Goal: Check status: Check status

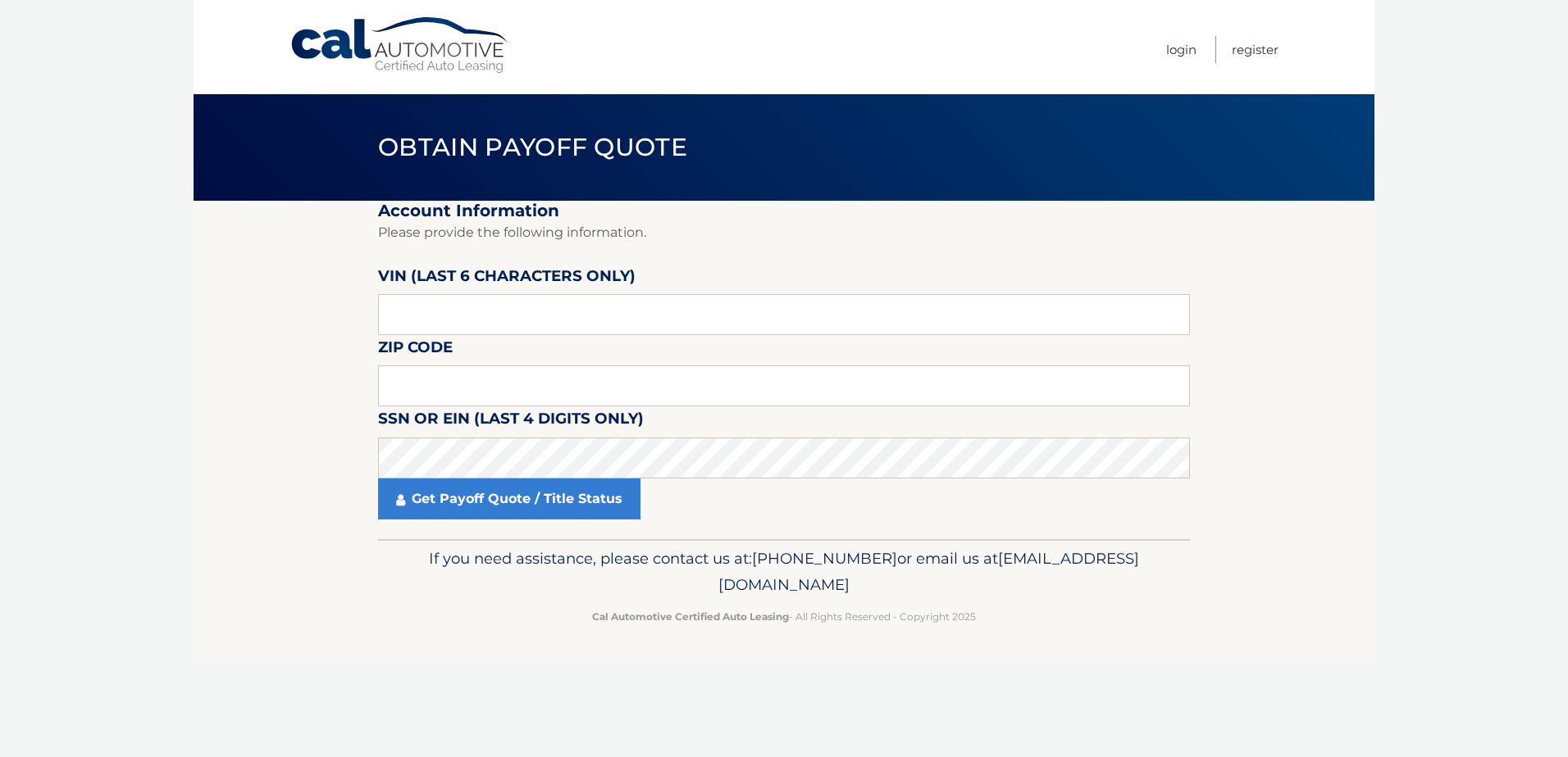
drag, startPoint x: 452, startPoint y: 316, endPoint x: 398, endPoint y: 304, distance: 55.3
click at [401, 306] on input "text" at bounding box center [784, 315] width 812 height 41
type input "236294"
click at [484, 385] on input "text" at bounding box center [784, 385] width 812 height 41
type input "14468"
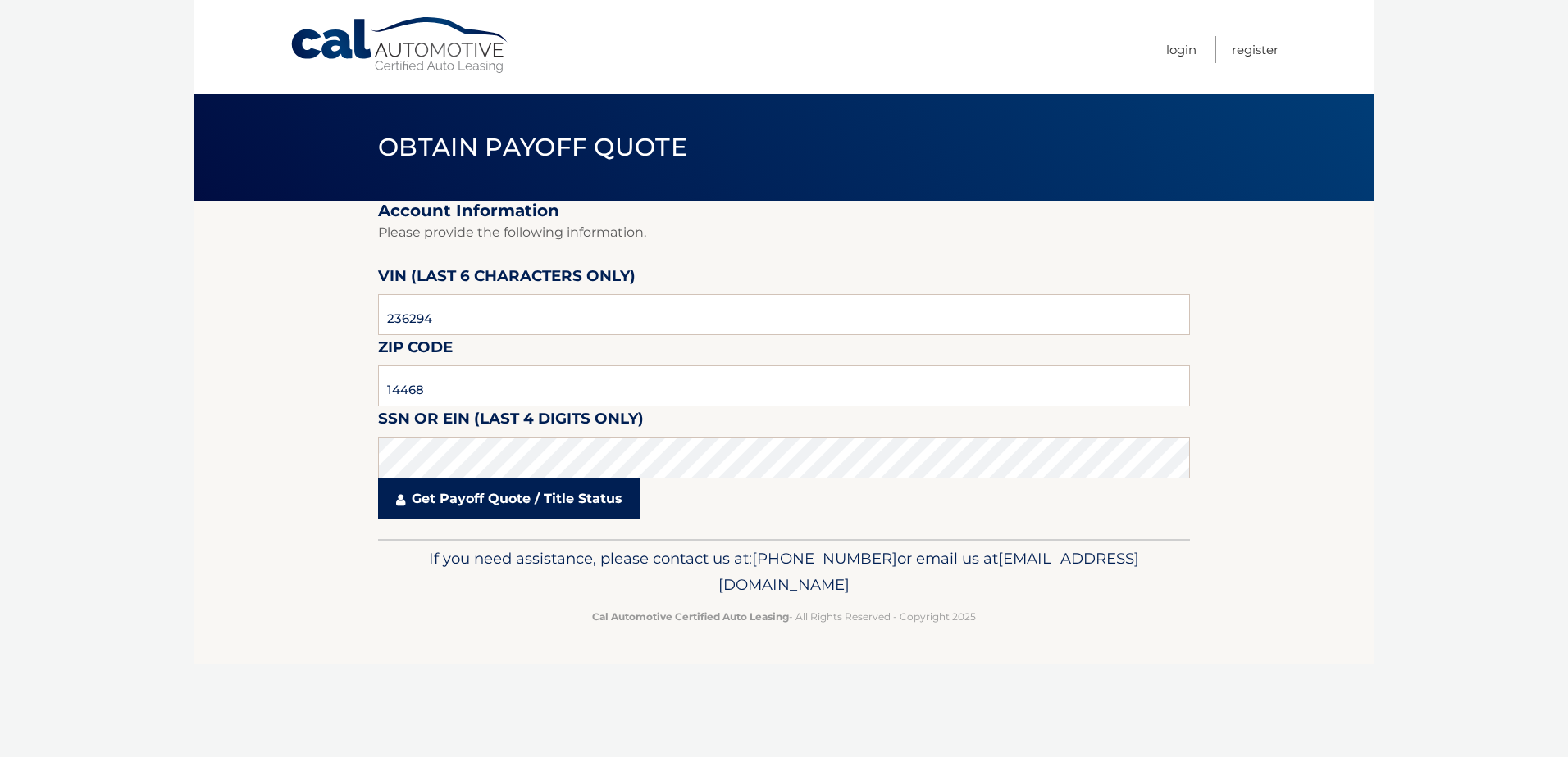
click at [514, 508] on link "Get Payoff Quote / Title Status" at bounding box center [509, 499] width 262 height 41
click at [513, 498] on body "Cal Automotive Menu Login Register Obtain Payoff Quote" at bounding box center [784, 378] width 1568 height 757
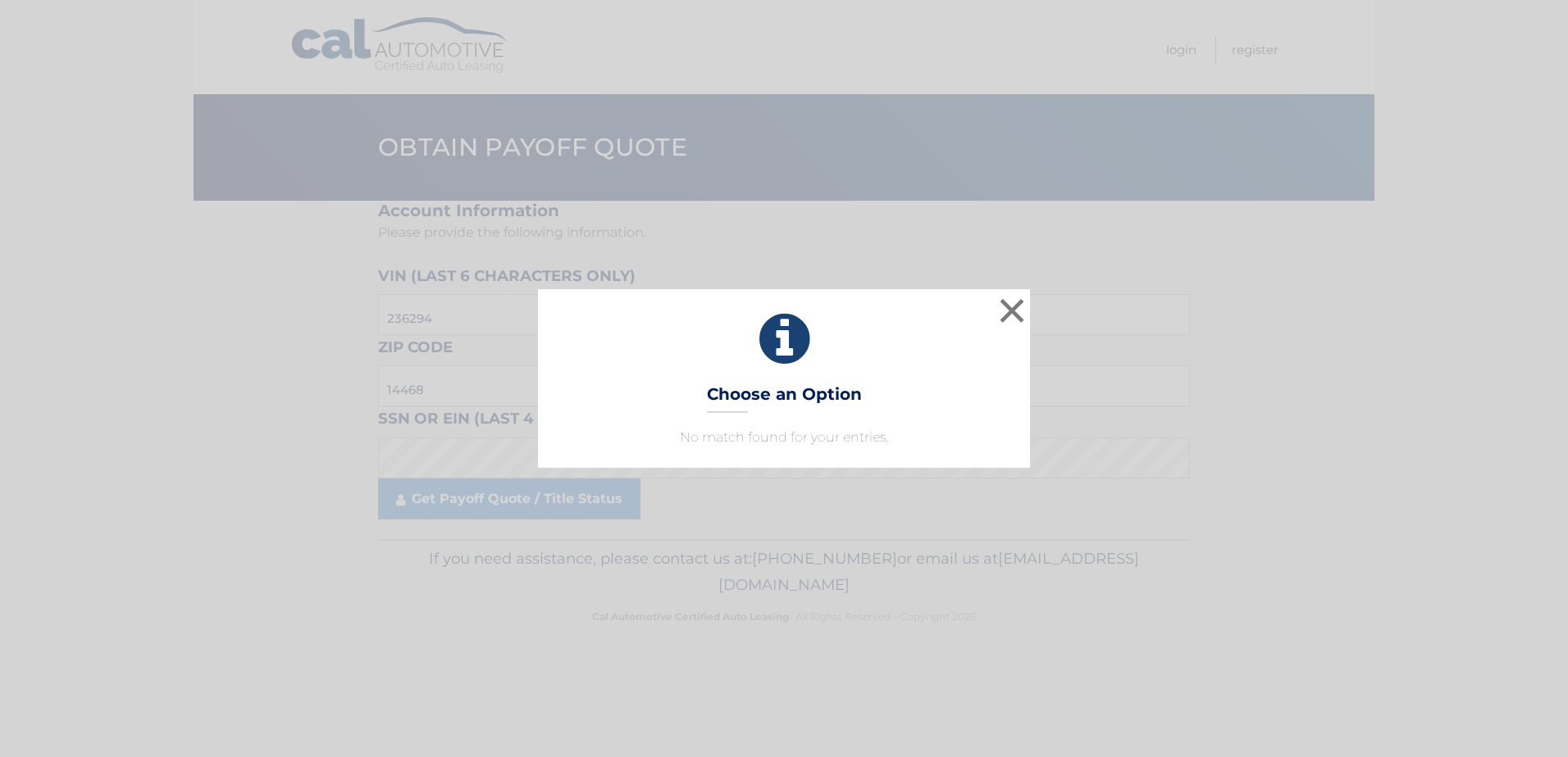
click at [826, 401] on h3 "Choose an Option" at bounding box center [784, 399] width 155 height 29
click at [1021, 302] on button "×" at bounding box center [1012, 311] width 33 height 33
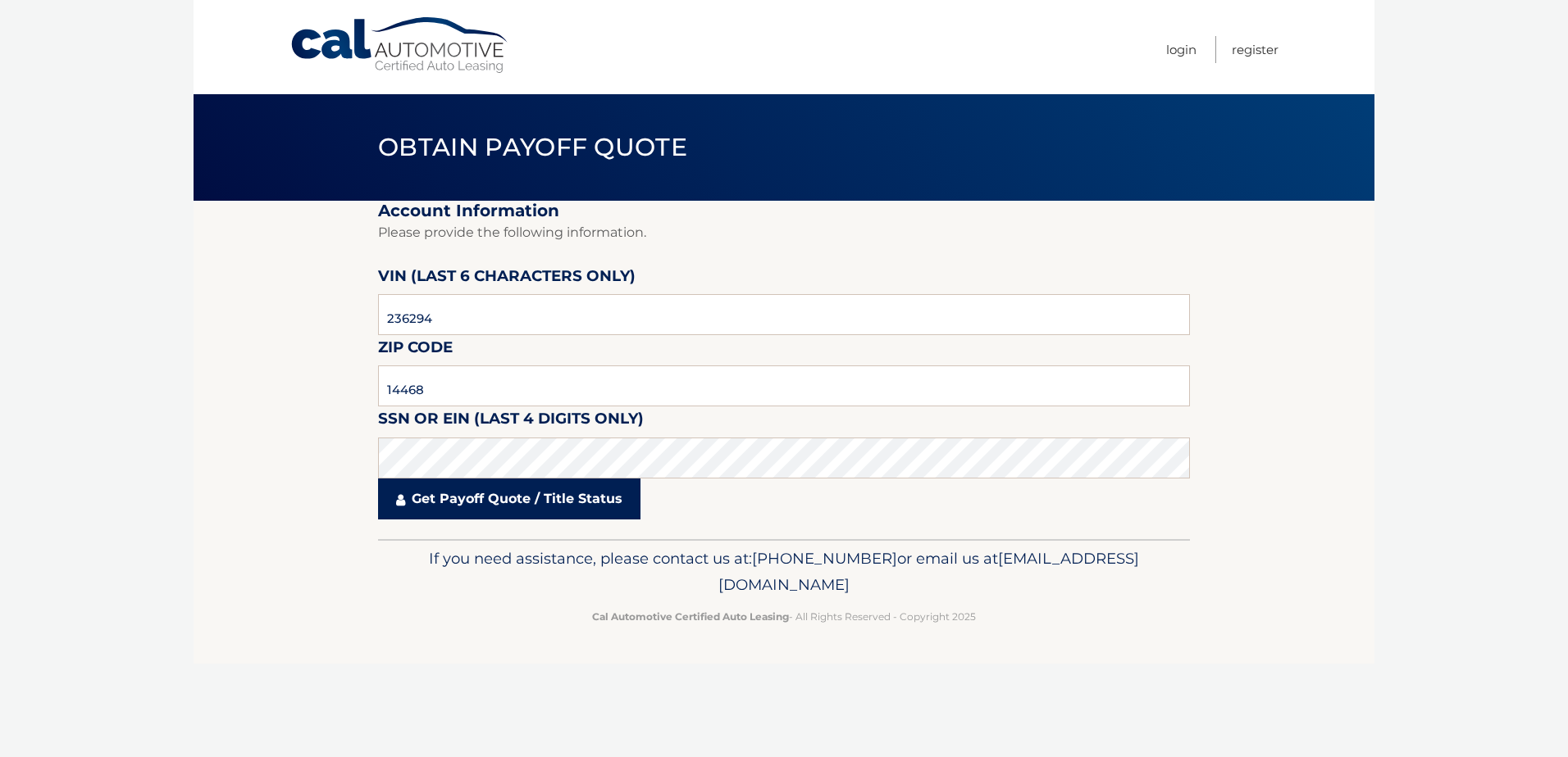
click at [558, 497] on link "Get Payoff Quote / Title Status" at bounding box center [509, 499] width 262 height 41
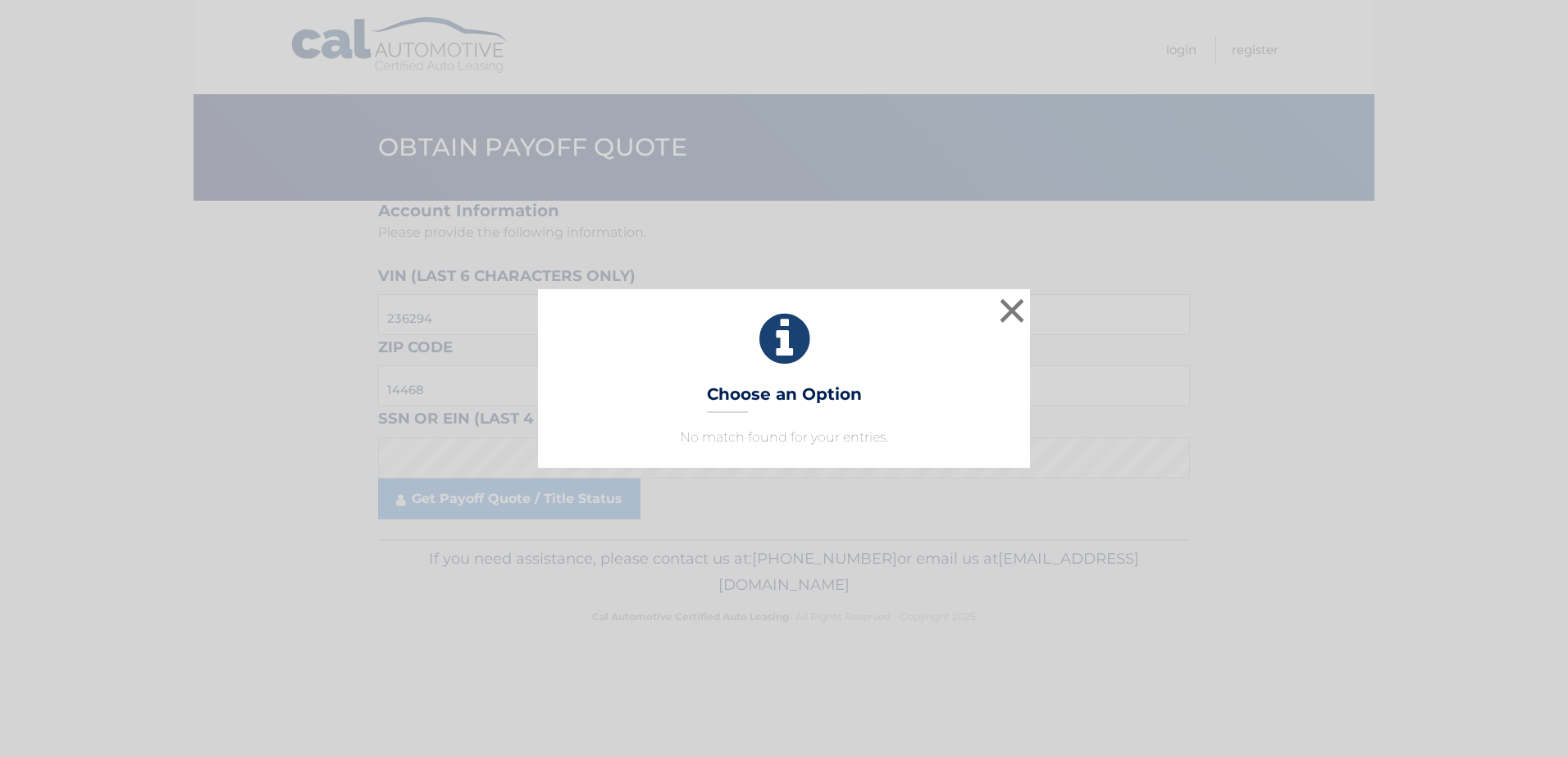
click at [816, 399] on h3 "Choose an Option" at bounding box center [784, 399] width 155 height 29
click at [787, 339] on icon at bounding box center [784, 339] width 451 height 59
click at [751, 436] on p "No match found for your entries." at bounding box center [784, 437] width 451 height 20
click at [1012, 309] on button "×" at bounding box center [1012, 311] width 33 height 33
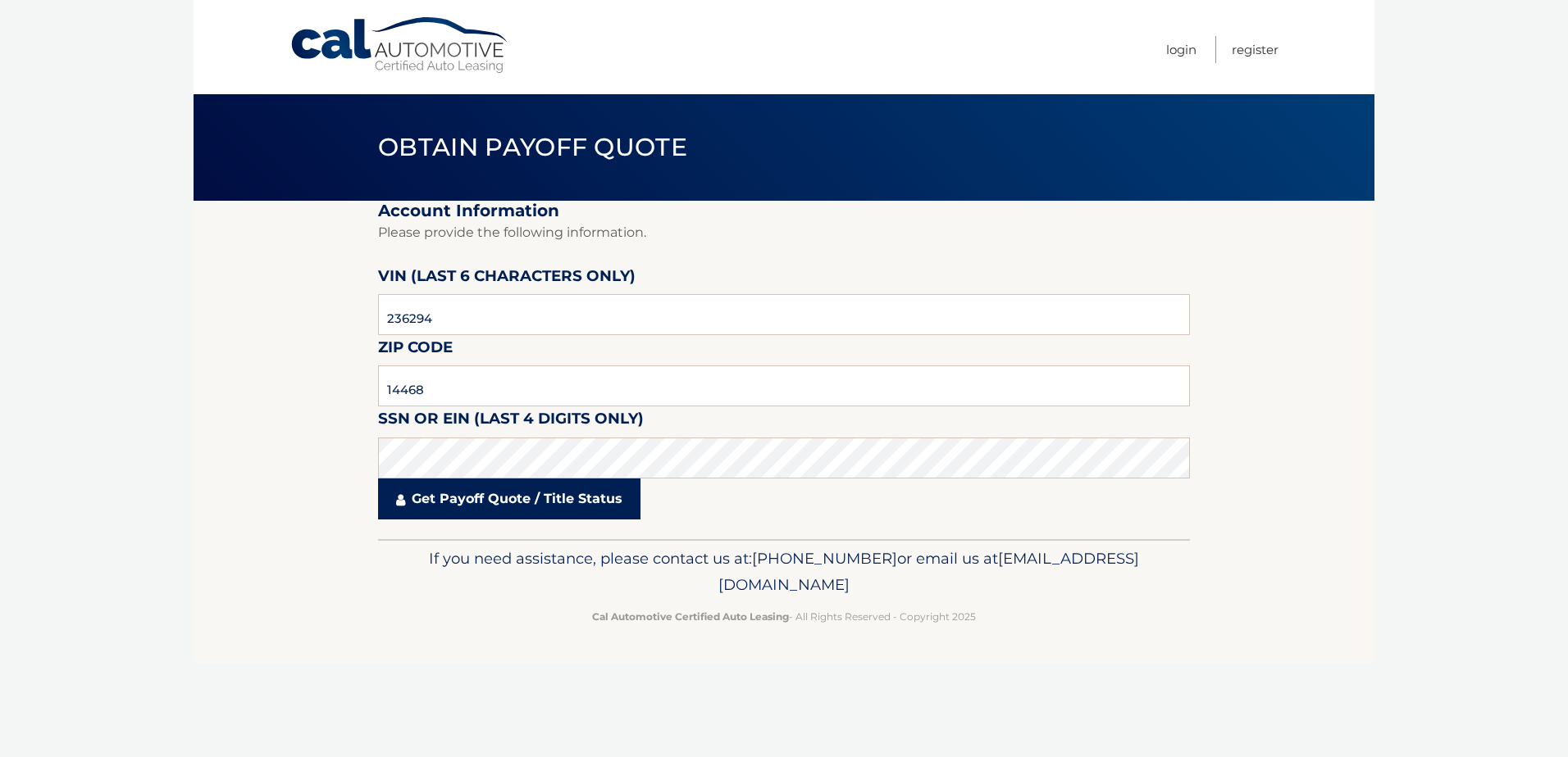
click at [490, 500] on link "Get Payoff Quote / Title Status" at bounding box center [509, 499] width 262 height 41
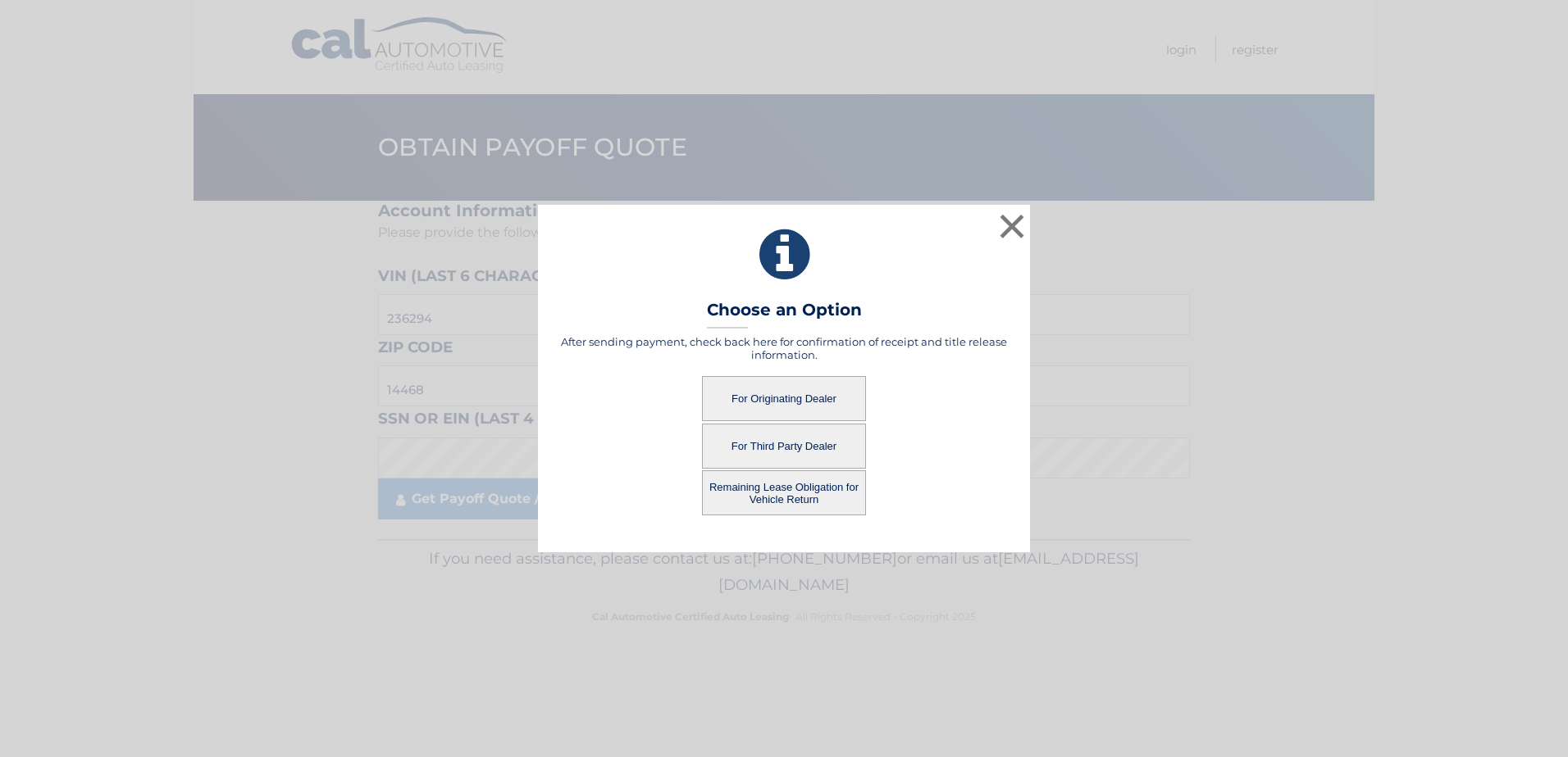
click at [818, 399] on button "For Originating Dealer" at bounding box center [784, 399] width 164 height 45
click at [809, 398] on button "For Originating Dealer" at bounding box center [784, 399] width 164 height 45
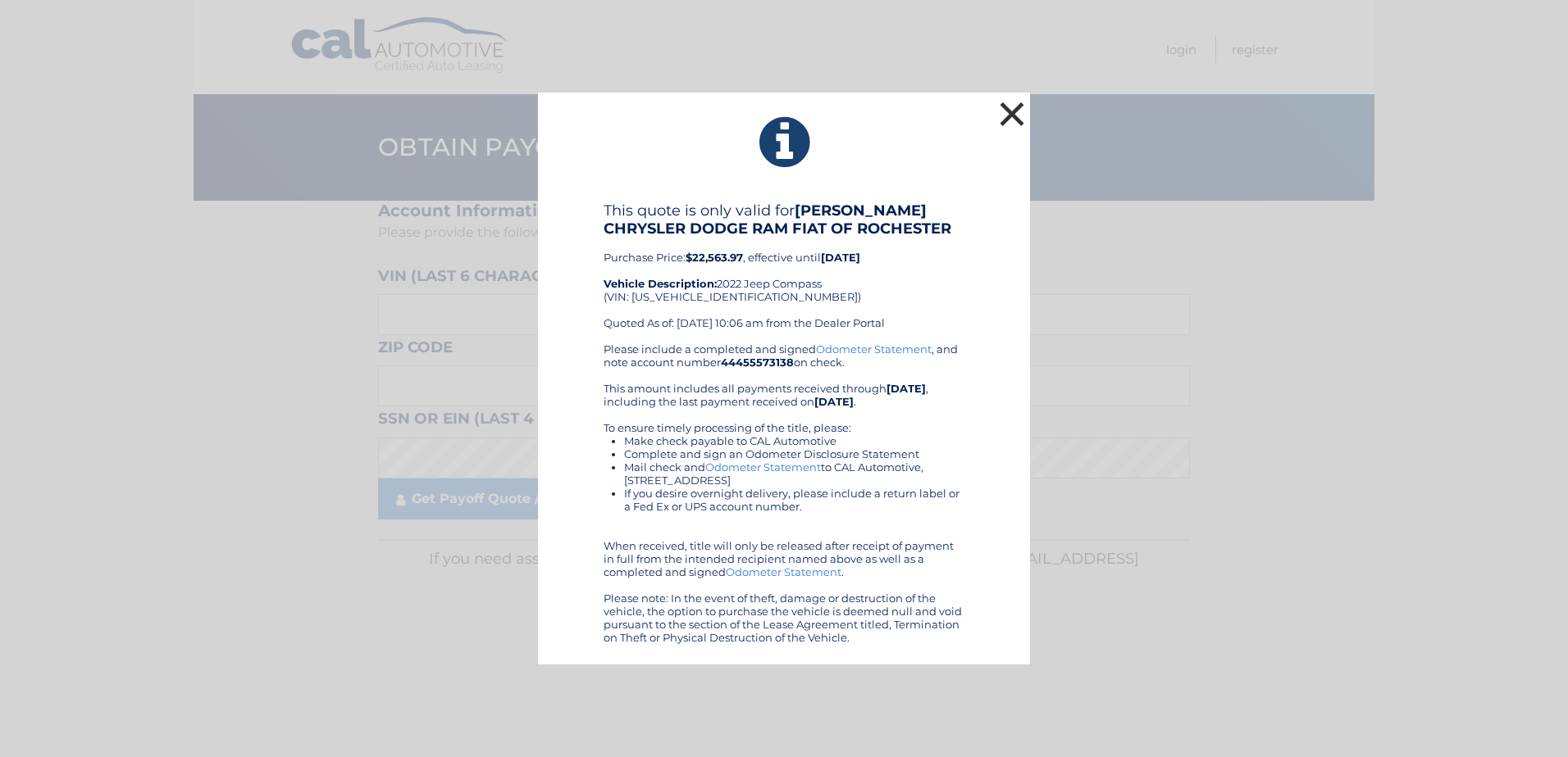
click at [1015, 111] on button "×" at bounding box center [1012, 115] width 33 height 33
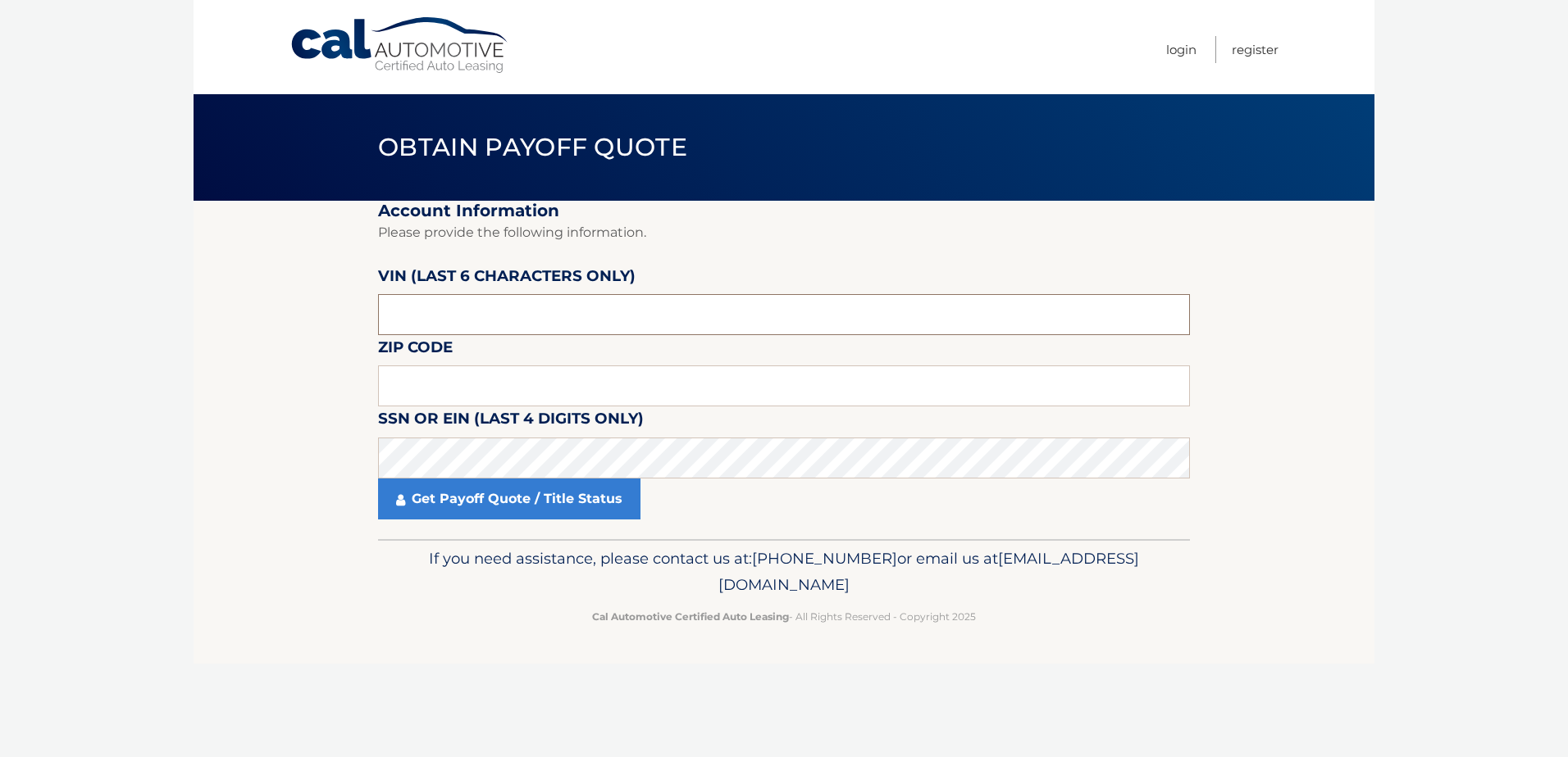
click at [524, 307] on input "text" at bounding box center [784, 315] width 812 height 41
click at [449, 378] on input "text" at bounding box center [784, 385] width 812 height 41
type input "14468"
type input "236294"
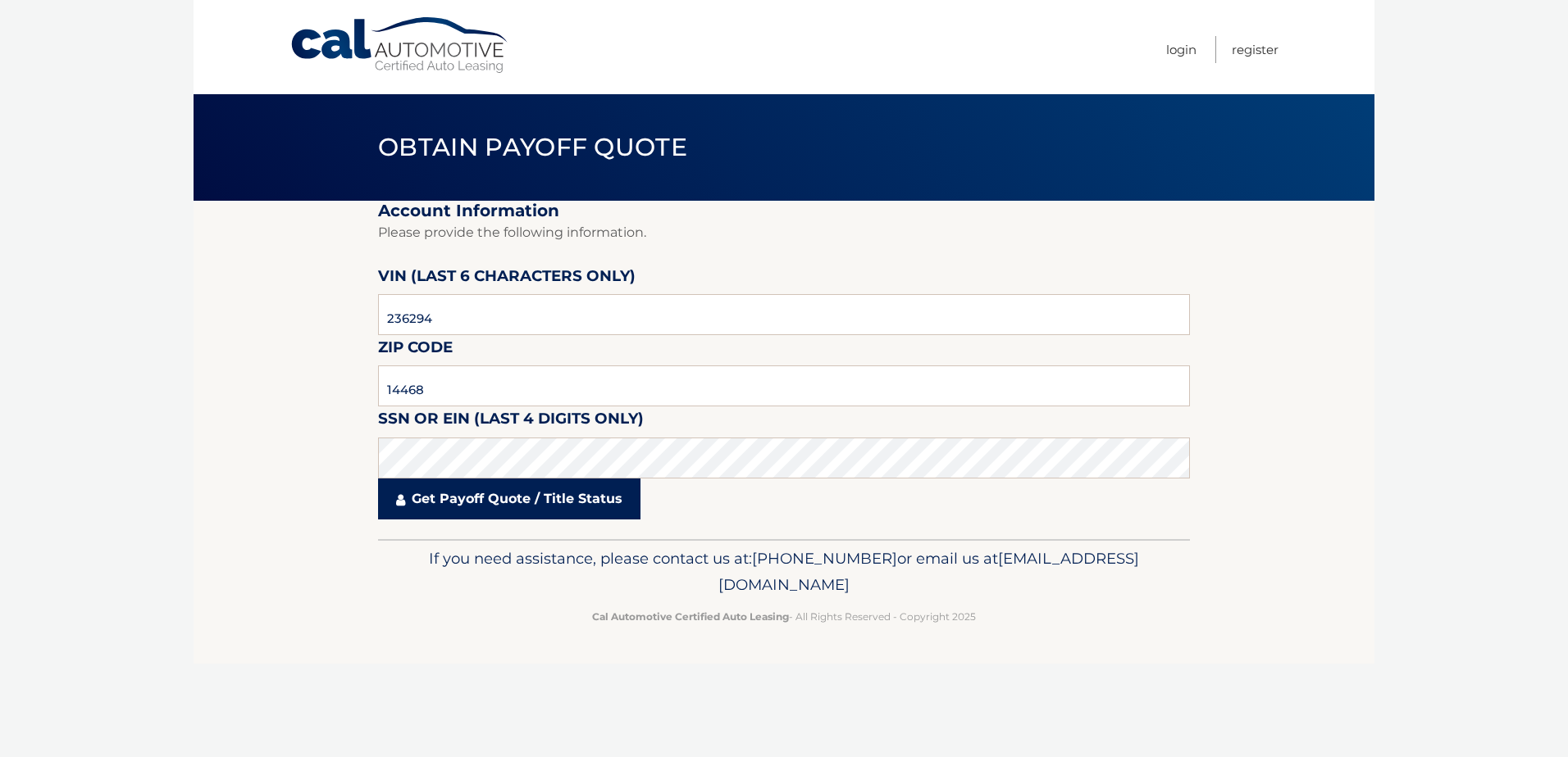
click at [468, 510] on link "Get Payoff Quote / Title Status" at bounding box center [509, 499] width 262 height 41
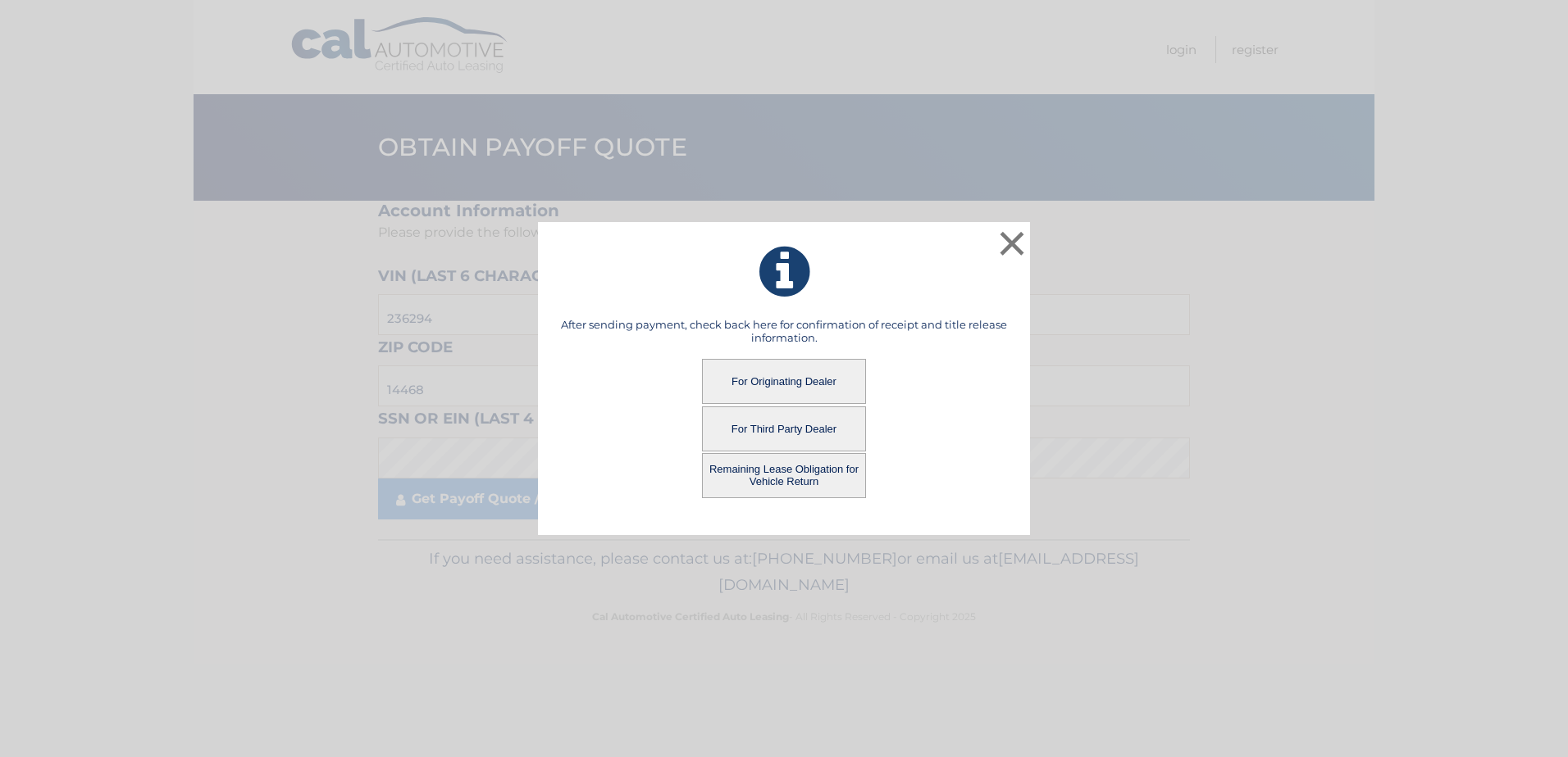
click at [803, 481] on button "Remaining Lease Obligation for Vehicle Return" at bounding box center [784, 476] width 164 height 45
click at [762, 471] on button "Remaining Lease Obligation for Vehicle Return" at bounding box center [784, 476] width 164 height 45
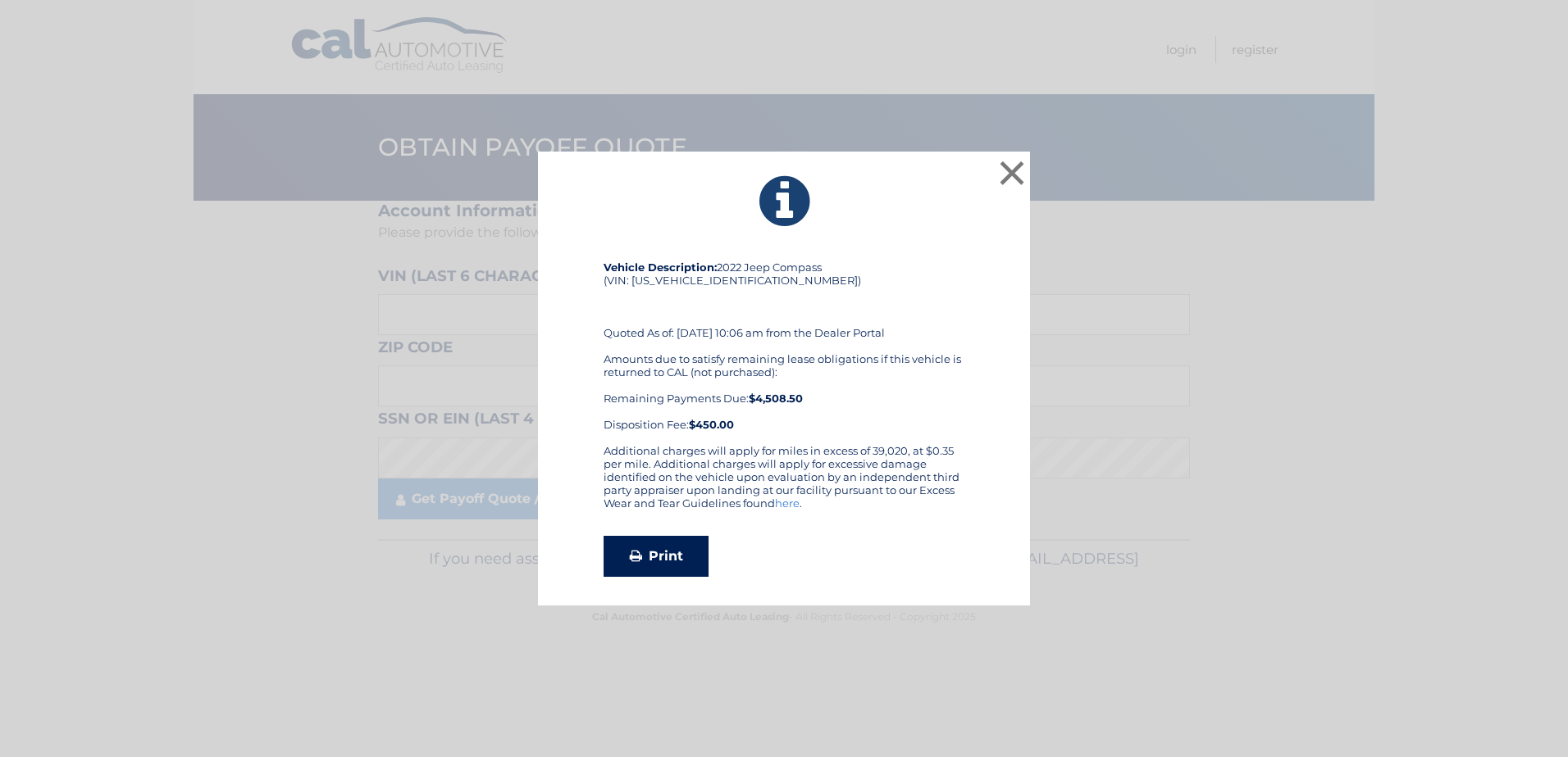
click at [680, 552] on link "Print" at bounding box center [656, 556] width 105 height 41
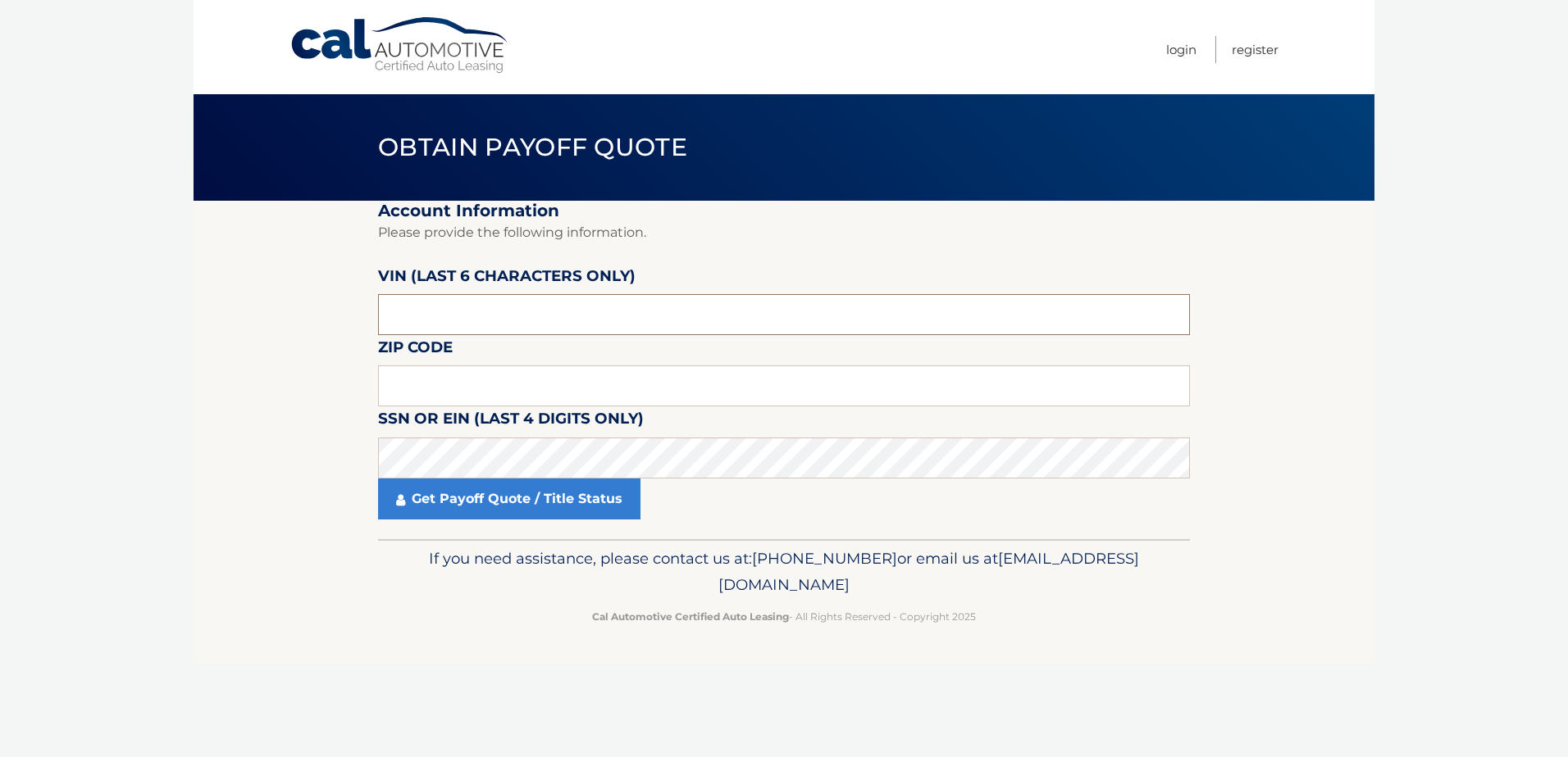
click at [460, 322] on input "text" at bounding box center [784, 315] width 812 height 41
click at [459, 316] on input "text" at bounding box center [784, 315] width 812 height 41
click at [435, 381] on input "text" at bounding box center [784, 385] width 812 height 41
type input "14468"
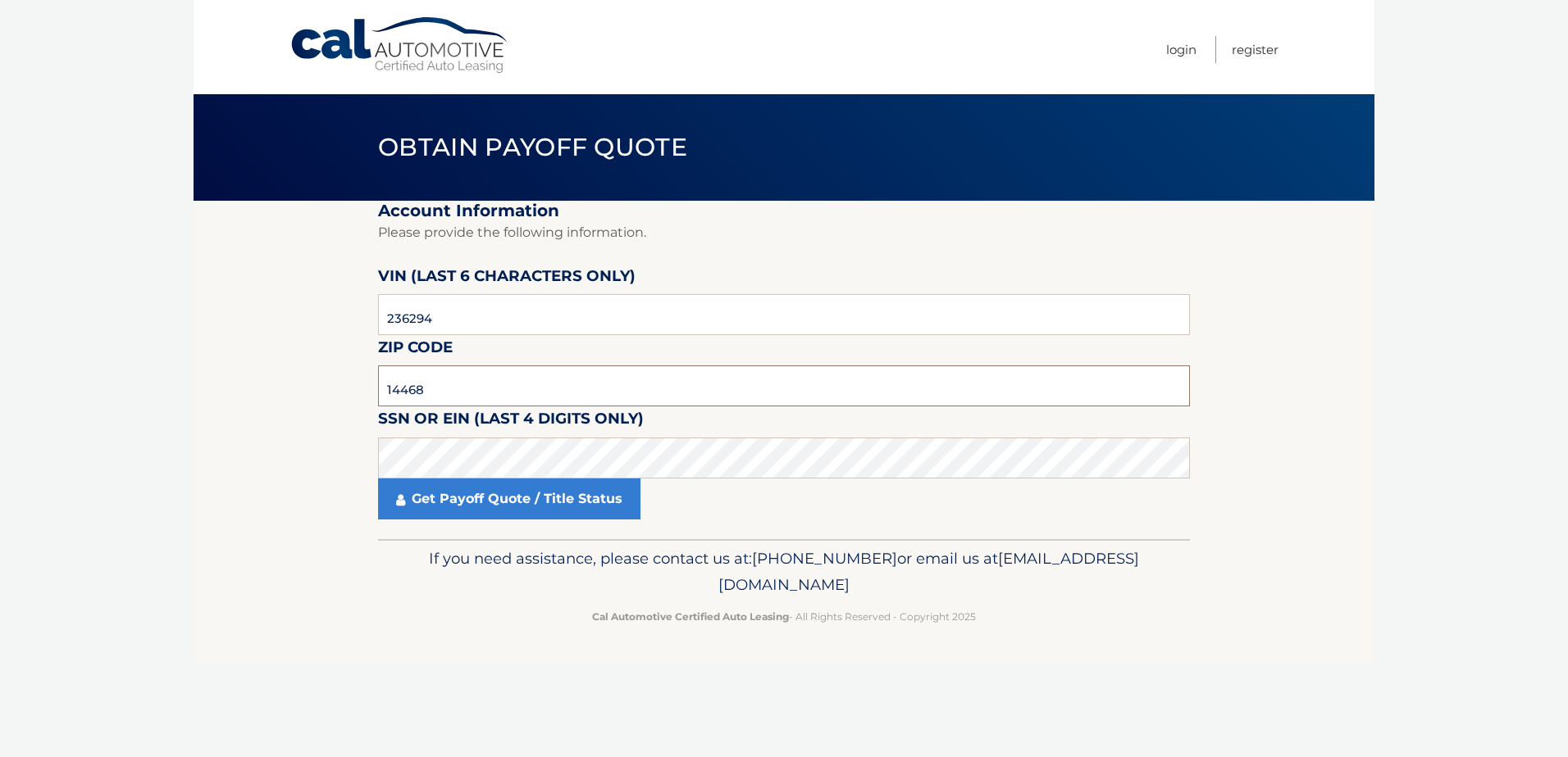
type input "236294"
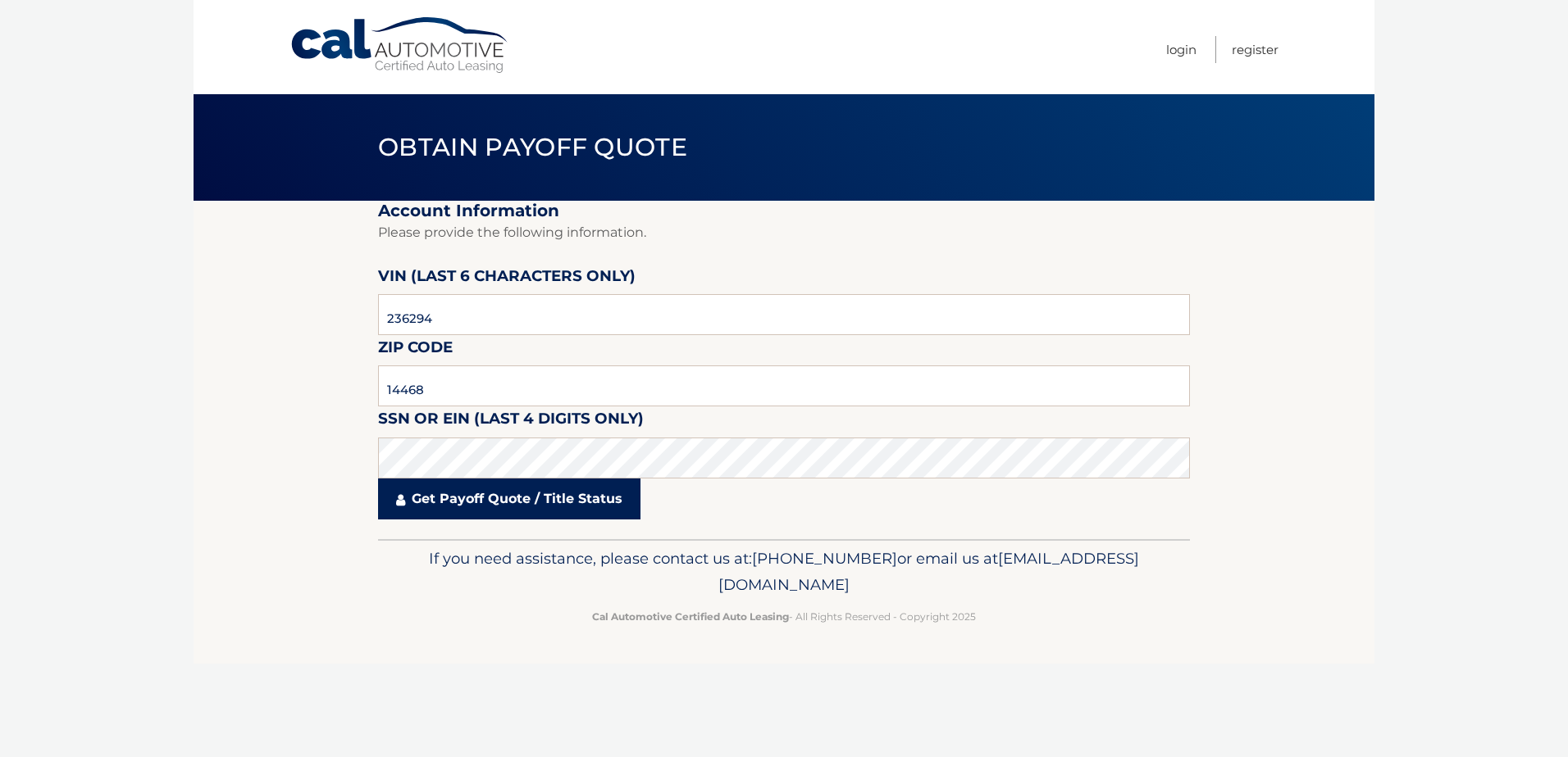
click at [507, 504] on link "Get Payoff Quote / Title Status" at bounding box center [509, 499] width 262 height 41
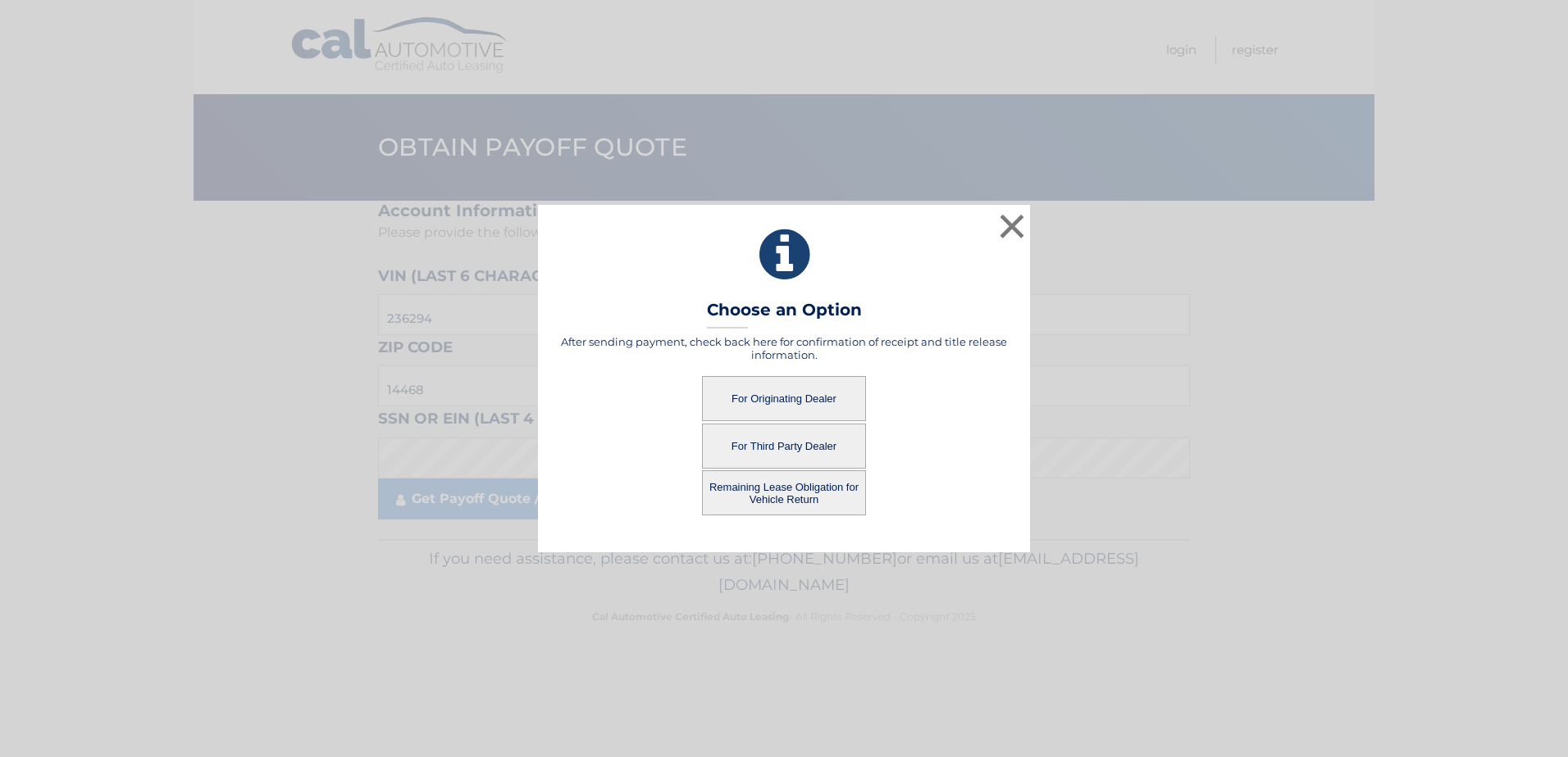
click at [779, 397] on button "For Originating Dealer" at bounding box center [784, 399] width 164 height 45
click at [764, 389] on button "For Originating Dealer" at bounding box center [784, 399] width 164 height 45
